Goal: Information Seeking & Learning: Understand process/instructions

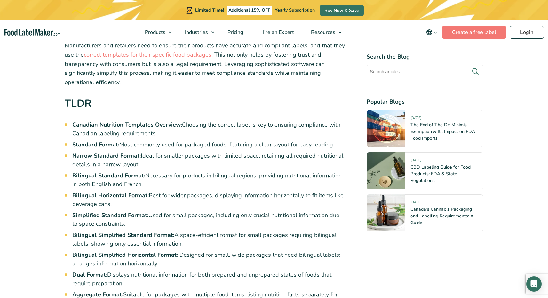
scroll to position [269, 0]
click at [170, 121] on strong "Canadian Nutrition Templates Overview:" at bounding box center [127, 125] width 110 height 8
click at [112, 141] on strong "Standard Format:" at bounding box center [95, 145] width 47 height 8
click at [72, 140] on li "Standard Format: Most commonly used for packaged foods, featuring a clear layou…" at bounding box center [209, 144] width 274 height 9
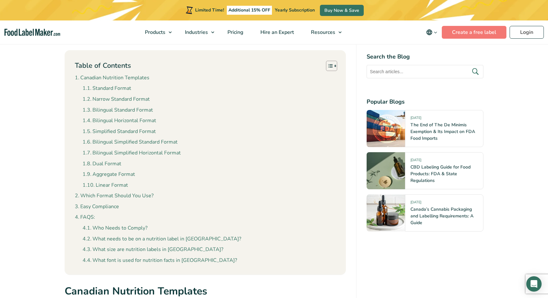
scroll to position [581, 0]
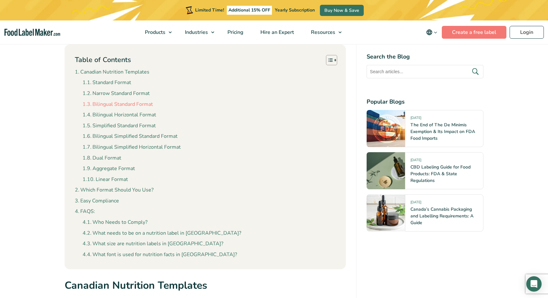
click at [141, 100] on link "Bilingual Standard Format" at bounding box center [118, 104] width 70 height 8
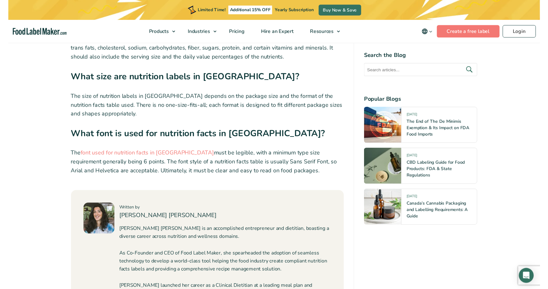
scroll to position [2605, 0]
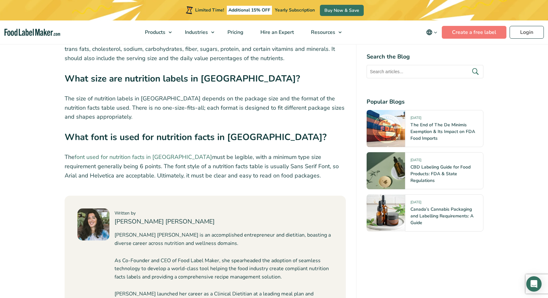
click at [162, 153] on link "font used for nutrition facts in Canada" at bounding box center [144, 157] width 138 height 8
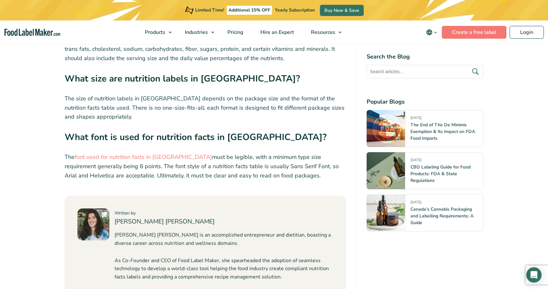
scroll to position [581, 0]
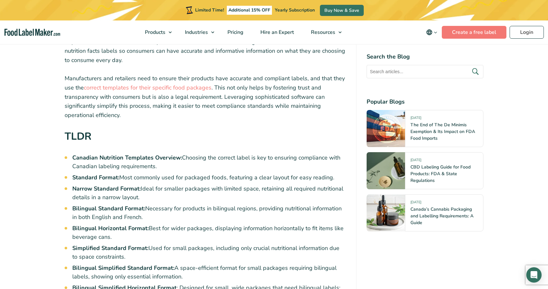
scroll to position [236, 0]
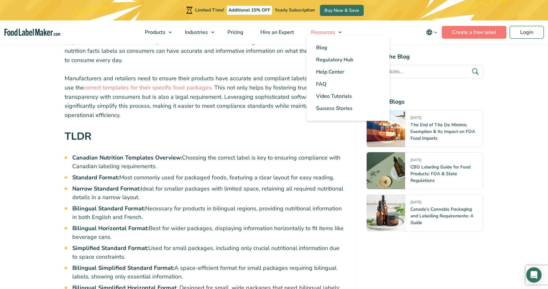
click at [326, 27] on link "Resources" at bounding box center [324, 32] width 42 height 24
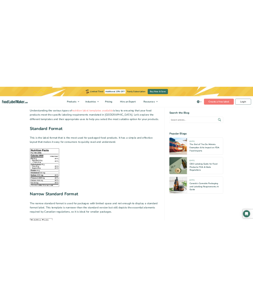
scroll to position [803, 0]
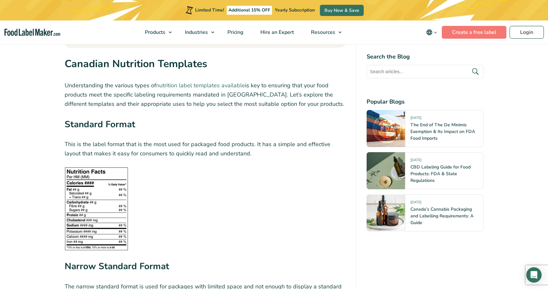
click at [187, 82] on link "nutrition label templates available" at bounding box center [200, 86] width 89 height 8
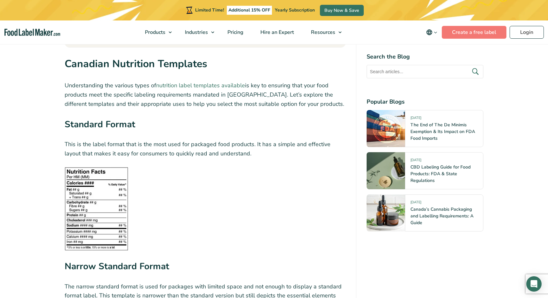
click at [219, 82] on link "nutrition label templates available" at bounding box center [200, 86] width 89 height 8
